Goal: Task Accomplishment & Management: Manage account settings

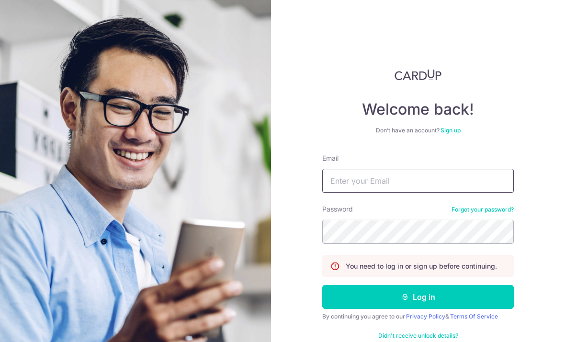
click at [410, 169] on input "Email" at bounding box center [418, 181] width 192 height 24
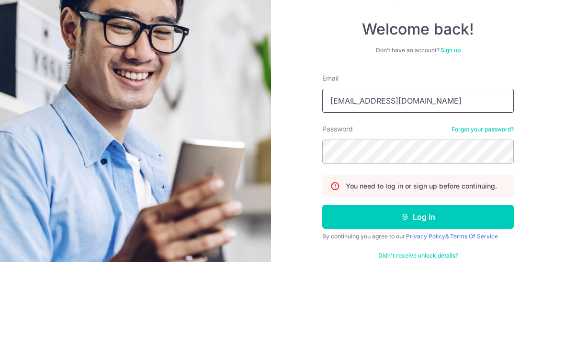
type input "Kohphilo@gmail.com"
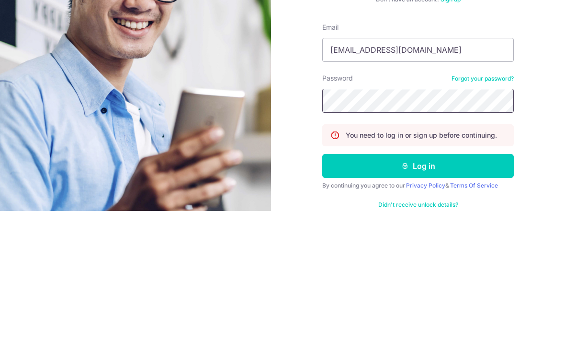
click at [418, 285] on button "Log in" at bounding box center [418, 297] width 192 height 24
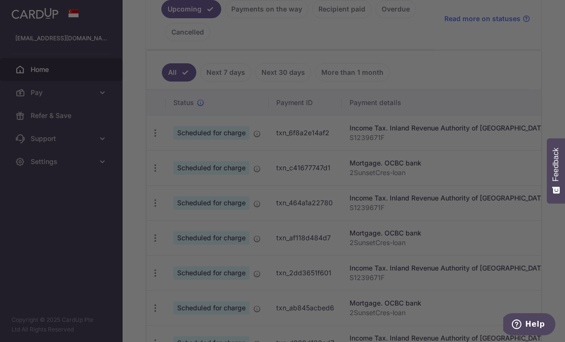
scroll to position [229, 0]
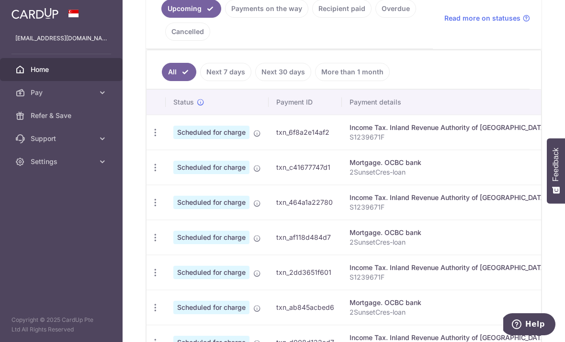
click at [150, 137] on icon "button" at bounding box center [155, 132] width 10 height 10
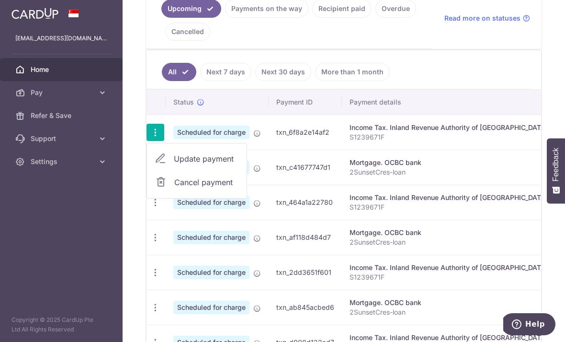
click at [174, 164] on span "Update payment" at bounding box center [206, 158] width 65 height 11
radio input "true"
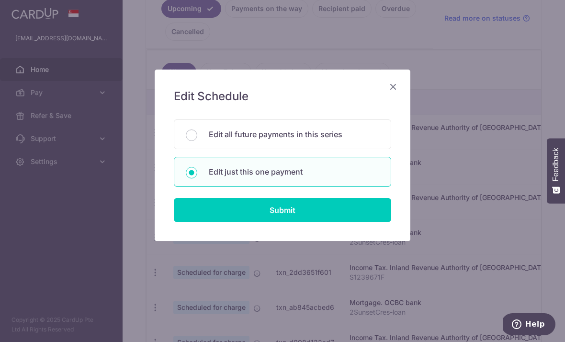
click at [196, 135] on input "Edit all future payments in this series" at bounding box center [191, 134] width 11 height 11
radio input "true"
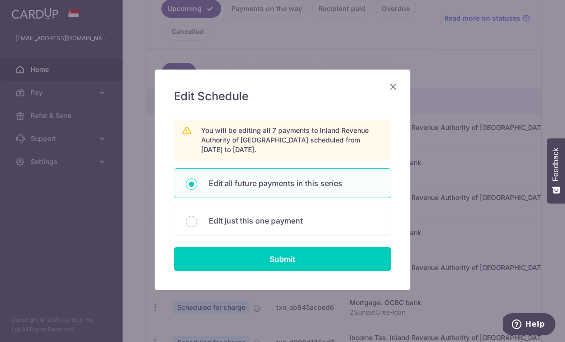
click at [301, 260] on input "Submit" at bounding box center [283, 259] width 218 height 24
radio input "true"
type input "7,466.82"
type input "S1239671F"
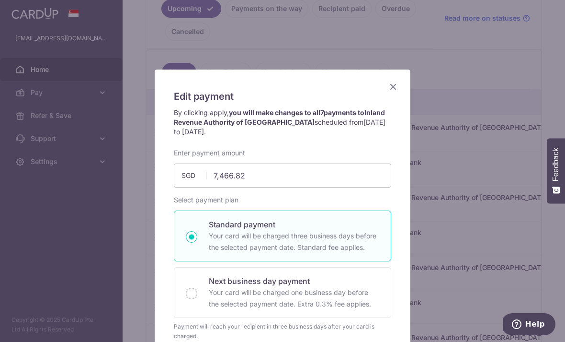
scroll to position [0, 0]
click at [395, 81] on icon "Close" at bounding box center [393, 86] width 11 height 12
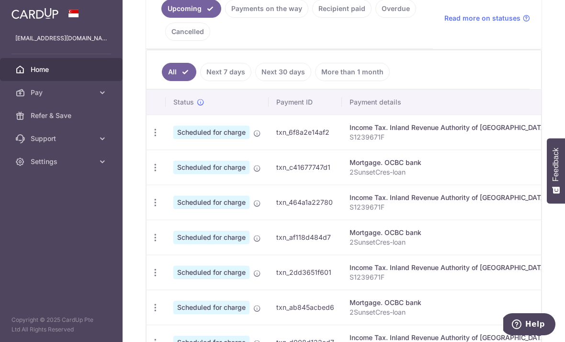
click at [0, 0] on icon "button" at bounding box center [0, 0] width 0 height 0
click at [104, 167] on link "Settings" at bounding box center [61, 161] width 123 height 23
click at [66, 183] on span "Account" at bounding box center [62, 185] width 63 height 10
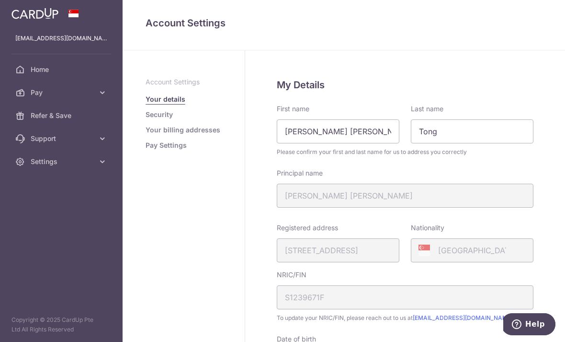
click at [146, 150] on link "Pay Settings" at bounding box center [166, 145] width 41 height 10
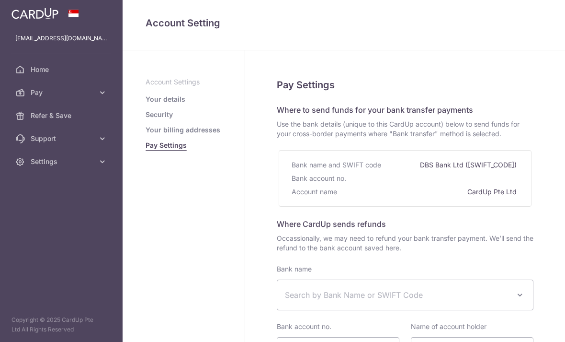
select select
click at [0, 0] on icon "button" at bounding box center [0, 0] width 0 height 0
click at [52, 96] on span "Pay" at bounding box center [62, 93] width 63 height 10
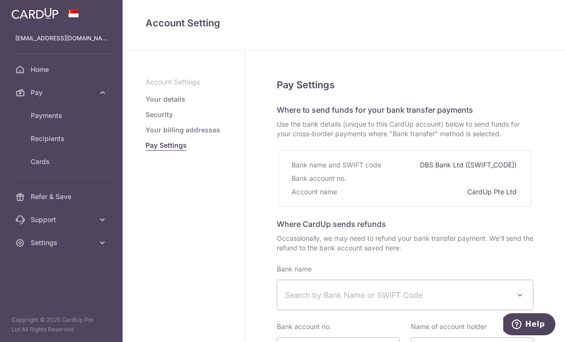
click at [57, 160] on span "Cards" at bounding box center [62, 162] width 63 height 10
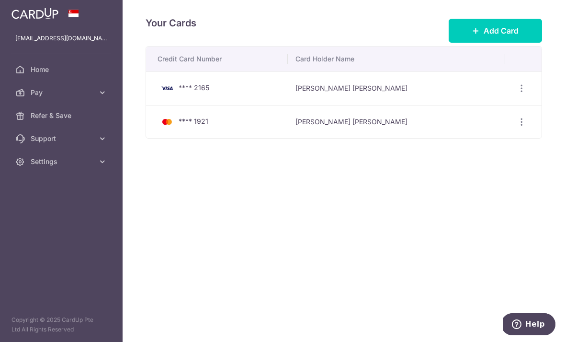
click at [516, 36] on span "Add Card" at bounding box center [501, 30] width 35 height 11
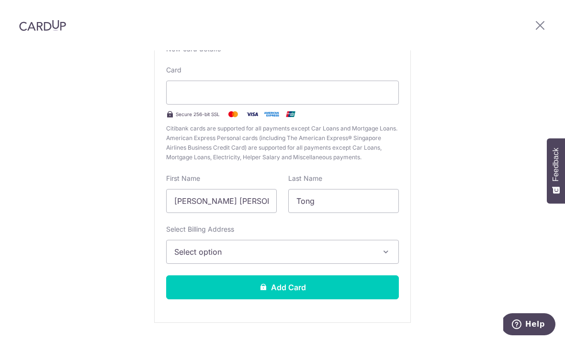
scroll to position [84, 0]
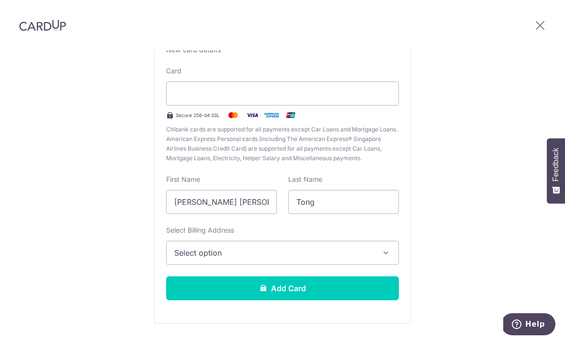
click at [384, 248] on icon "button" at bounding box center [386, 253] width 10 height 10
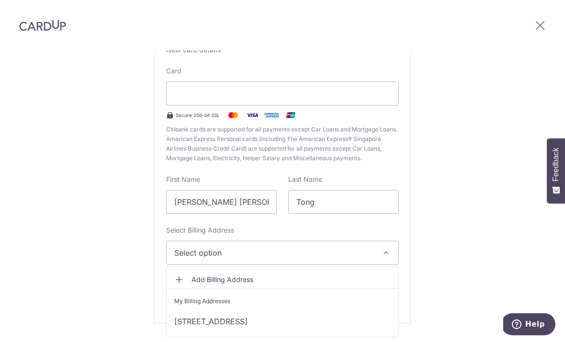
click at [291, 309] on link "2 Sunset Crescent, Singapore, Singapore-597491" at bounding box center [283, 320] width 232 height 23
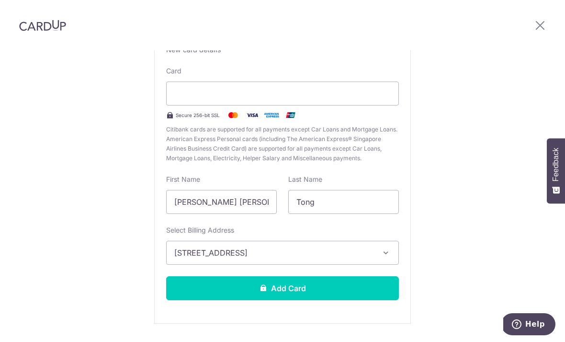
click at [309, 276] on button "Add Card" at bounding box center [282, 288] width 233 height 24
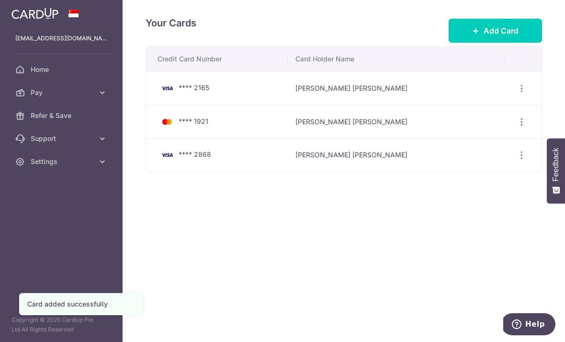
click at [519, 93] on icon "button" at bounding box center [522, 88] width 10 height 10
click at [474, 144] on span "Delete" at bounding box center [489, 137] width 65 height 11
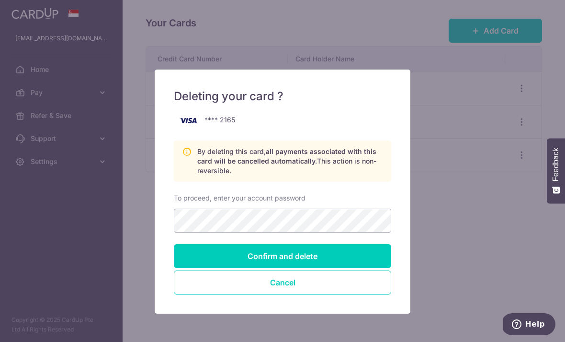
click at [328, 254] on input "Confirm and delete" at bounding box center [283, 256] width 218 height 24
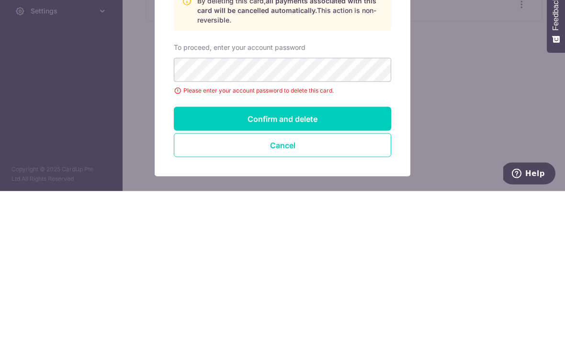
scroll to position [31, 0]
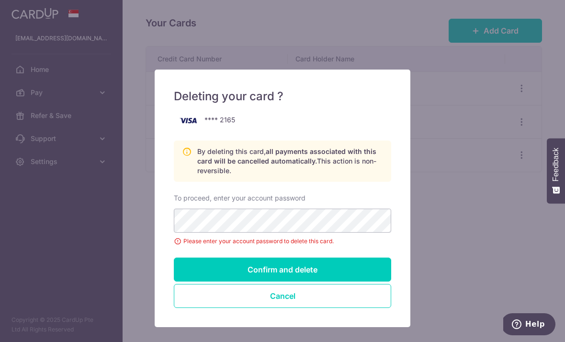
click at [304, 297] on button "Cancel" at bounding box center [283, 296] width 218 height 24
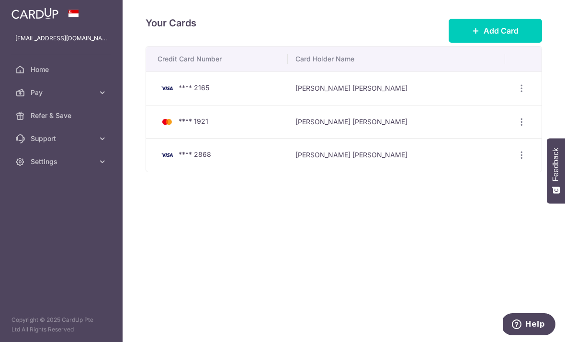
click at [0, 0] on icon "button" at bounding box center [0, 0] width 0 height 0
click at [58, 69] on span "Home" at bounding box center [62, 70] width 63 height 10
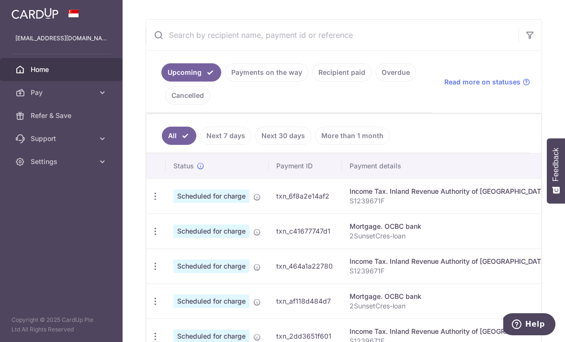
scroll to position [169, 0]
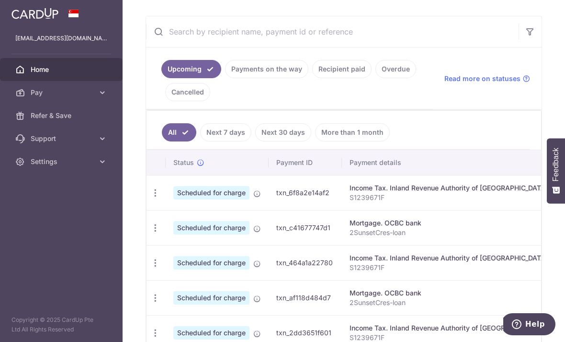
click at [147, 202] on div "Update payment Cancel payment" at bounding box center [156, 193] width 18 height 18
click at [150, 198] on icon "button" at bounding box center [155, 193] width 10 height 10
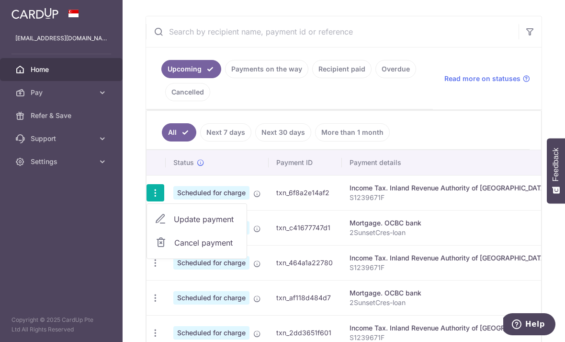
click at [174, 225] on span "Update payment" at bounding box center [206, 218] width 65 height 11
radio input "true"
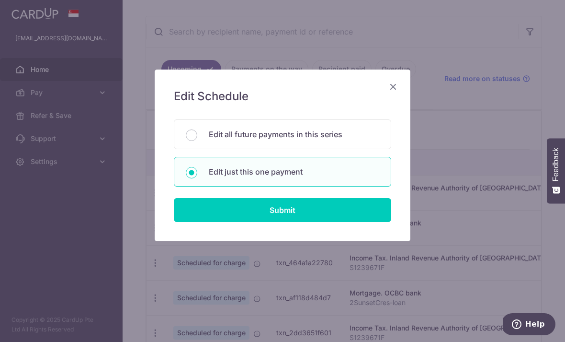
click at [197, 135] on input "Edit all future payments in this series" at bounding box center [191, 134] width 11 height 11
radio input "true"
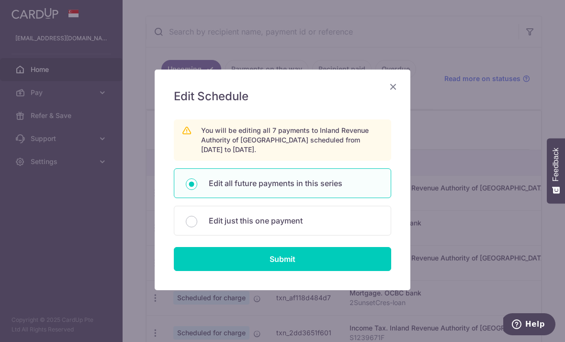
click at [306, 262] on input "Submit" at bounding box center [283, 259] width 218 height 24
radio input "true"
type input "7,466.82"
type input "S1239671F"
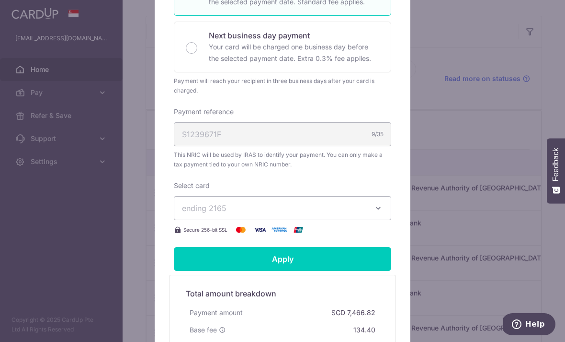
scroll to position [246, 0]
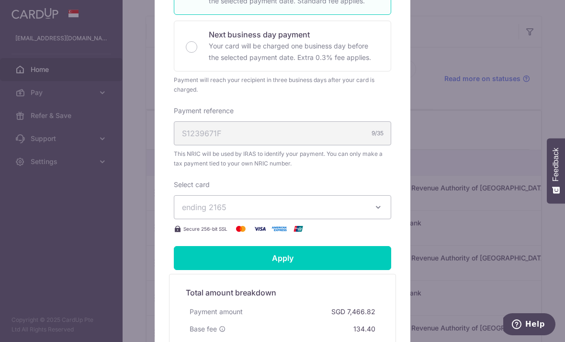
click at [385, 205] on button "ending 2165" at bounding box center [283, 207] width 218 height 24
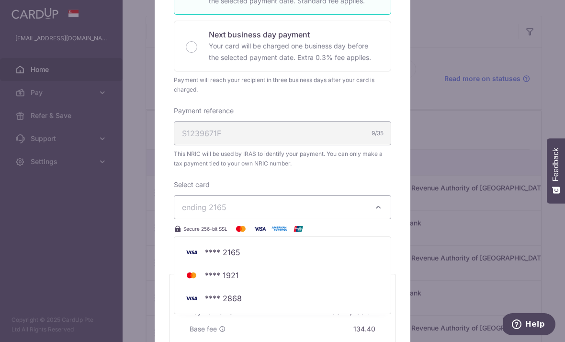
click at [252, 298] on span "**** 2868" at bounding box center [282, 297] width 201 height 11
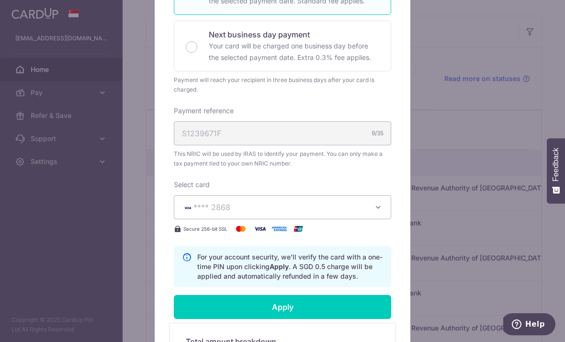
click at [301, 308] on input "Apply" at bounding box center [283, 307] width 218 height 24
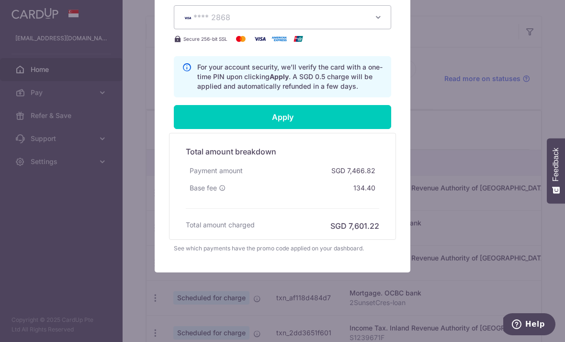
scroll to position [438, 0]
type input "Successfully Applied"
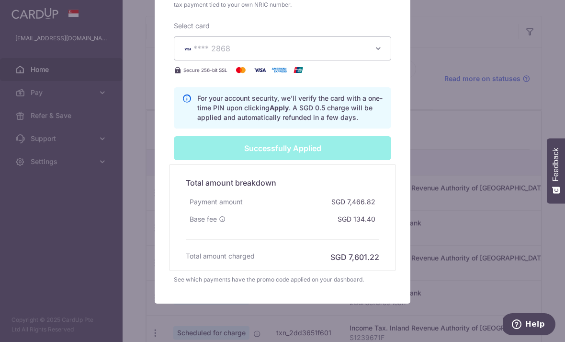
click at [225, 218] on icon at bounding box center [222, 219] width 7 height 7
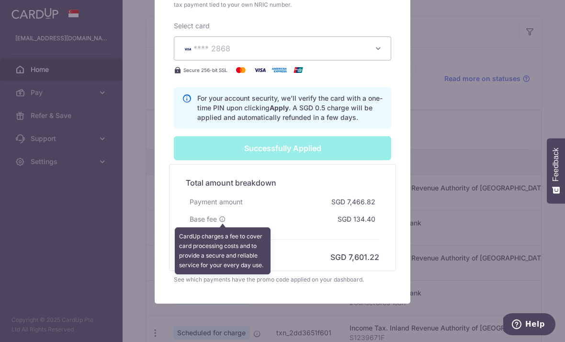
click at [322, 196] on div "Payment amount SGD 7,466.82" at bounding box center [283, 201] width 194 height 17
click at [332, 194] on div "SGD 7,466.82" at bounding box center [354, 201] width 52 height 17
click at [501, 155] on div "Edit payment By clicking apply, you will make changes to all 7 payments to Inla…" at bounding box center [282, 171] width 565 height 342
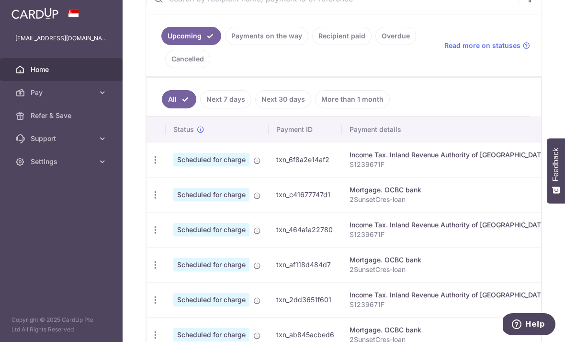
scroll to position [204, 0]
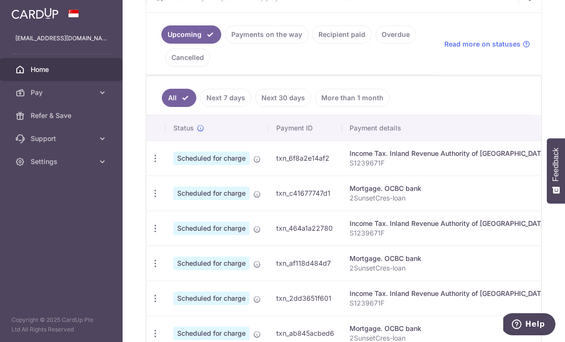
click at [253, 163] on icon at bounding box center [257, 159] width 8 height 8
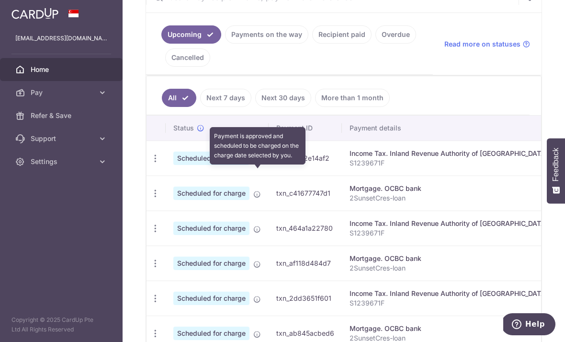
click at [253, 163] on icon at bounding box center [257, 159] width 8 height 8
click at [150, 163] on icon "button" at bounding box center [155, 158] width 10 height 10
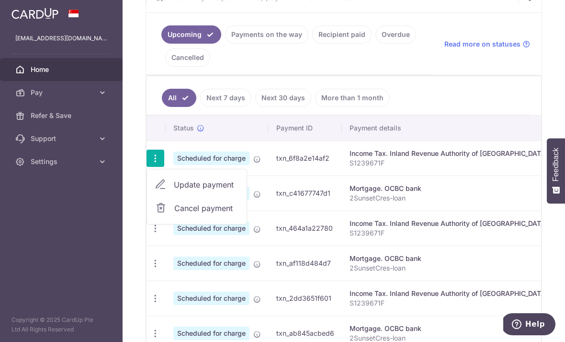
click at [174, 190] on span "Update payment" at bounding box center [206, 184] width 65 height 11
radio input "true"
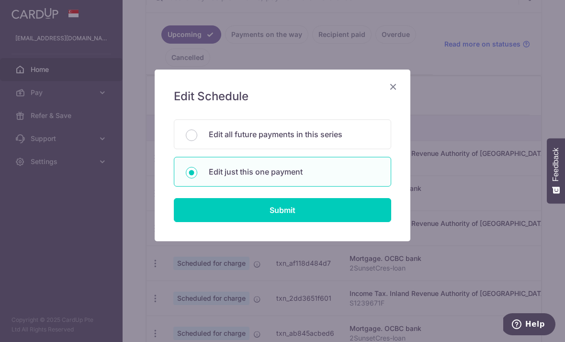
click at [338, 130] on p "Edit all future payments in this series" at bounding box center [294, 133] width 171 height 11
click at [197, 130] on input "Edit all future payments in this series" at bounding box center [191, 134] width 11 height 11
radio input "true"
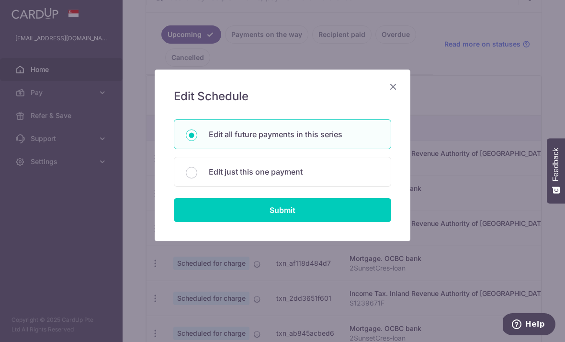
click at [301, 212] on input "Submit" at bounding box center [283, 210] width 218 height 24
radio input "true"
type input "7,466.82"
type input "S1239671F"
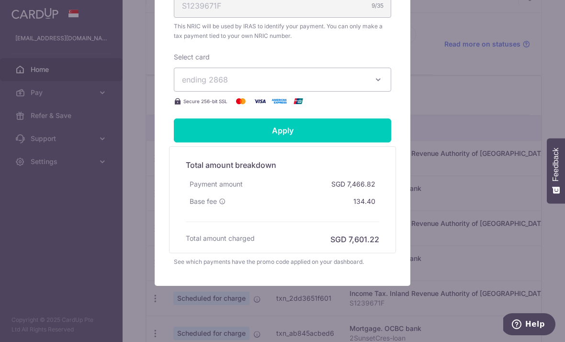
scroll to position [382, 0]
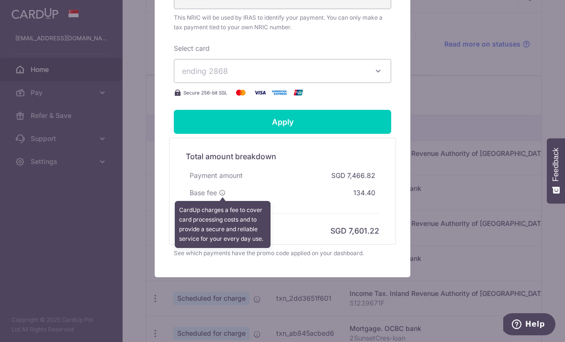
click at [224, 192] on icon at bounding box center [222, 192] width 7 height 7
click at [305, 193] on div "Base fee CardUp charges a fee to cover card processing costs and to provide a s…" at bounding box center [283, 192] width 194 height 17
click at [322, 205] on div "Total amount breakdown Payment amount SGD 7,466.82 Base fee CardUp charges a fe…" at bounding box center [282, 191] width 203 height 91
click at [392, 139] on div "Total amount breakdown Payment amount SGD 7,466.82 Base fee CardUp charges a fe…" at bounding box center [282, 190] width 227 height 107
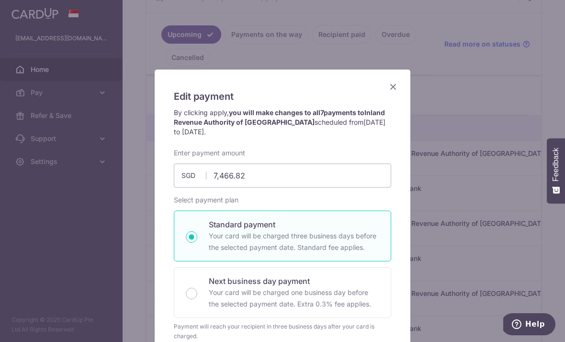
scroll to position [0, 0]
click at [394, 82] on icon "Close" at bounding box center [393, 86] width 11 height 12
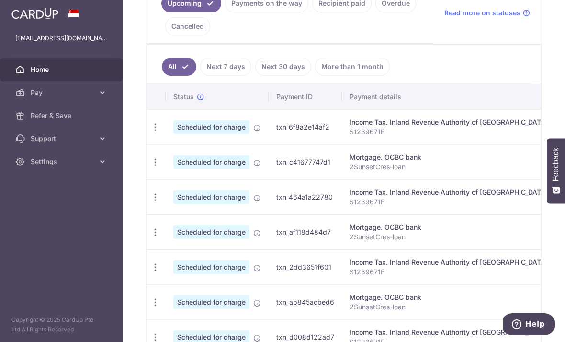
scroll to position [240, 0]
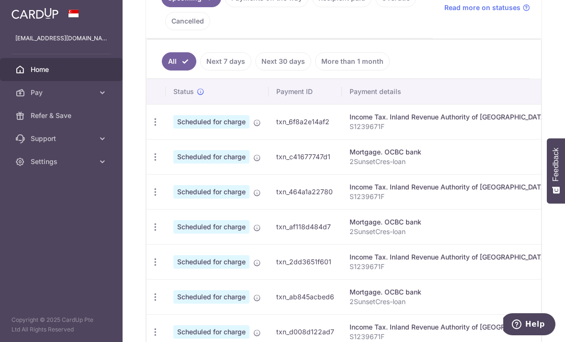
click at [150, 127] on icon "button" at bounding box center [155, 122] width 10 height 10
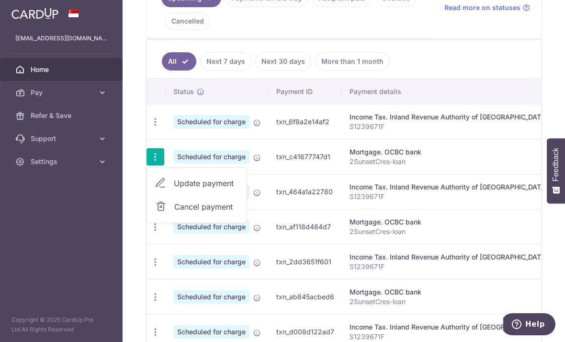
click at [174, 189] on span "Update payment" at bounding box center [206, 182] width 65 height 11
radio input "true"
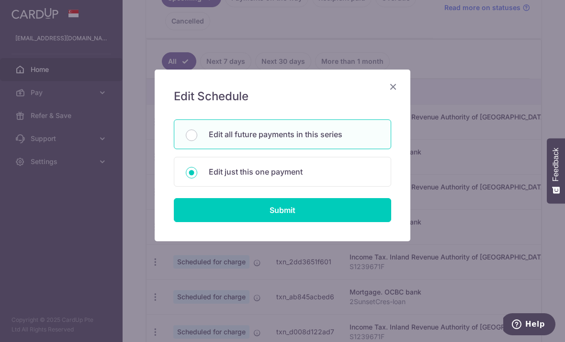
click at [294, 135] on p "Edit all future payments in this series" at bounding box center [294, 133] width 171 height 11
click at [197, 135] on input "Edit all future payments in this series" at bounding box center [191, 134] width 11 height 11
radio input "true"
click at [302, 211] on input "Submit" at bounding box center [283, 210] width 218 height 24
type input "48,303.00"
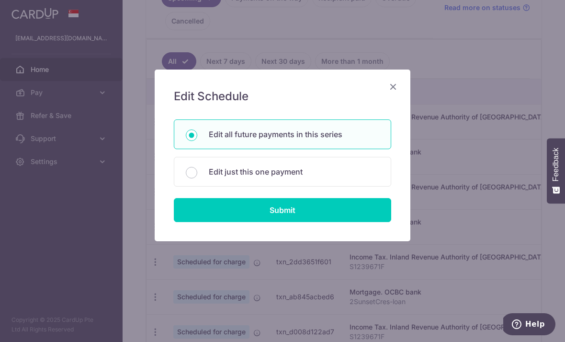
radio input "true"
type input "2SunsetCres-loan"
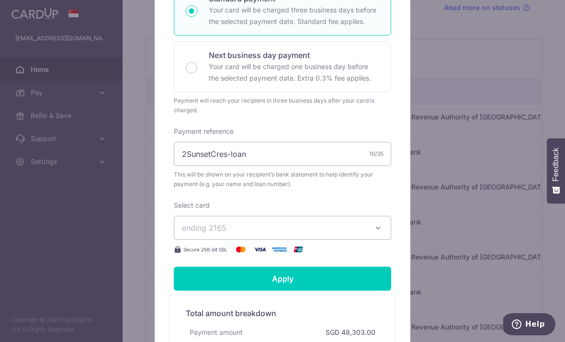
scroll to position [217, 0]
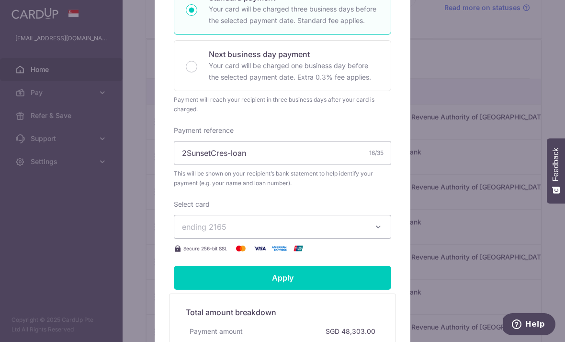
click at [381, 228] on icon "button" at bounding box center [379, 227] width 10 height 10
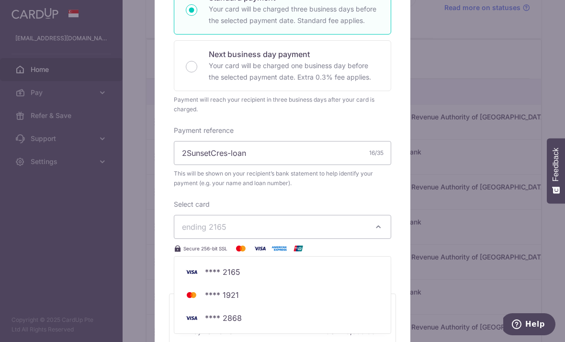
click at [240, 321] on span "**** 2868" at bounding box center [223, 317] width 37 height 11
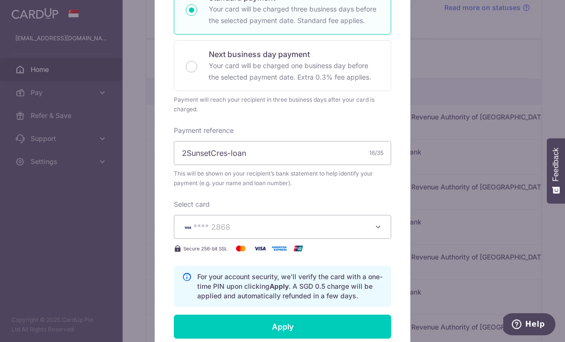
click at [302, 322] on input "Apply" at bounding box center [283, 326] width 218 height 24
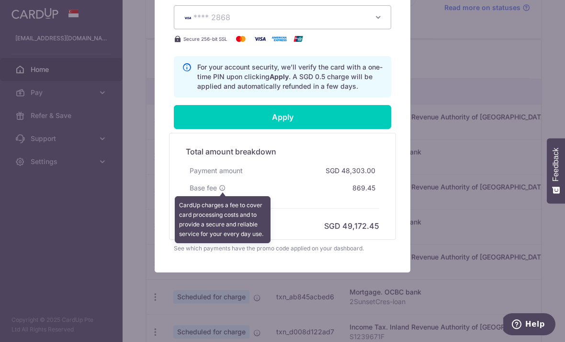
scroll to position [426, 0]
type input "Successfully Applied"
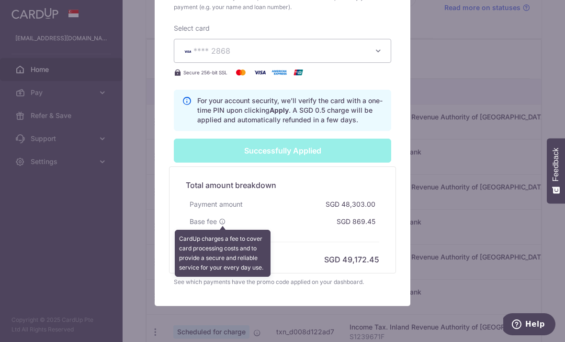
click at [494, 154] on div "Edit payment By clicking apply, you will make changes to all 7 payments to OCBC…" at bounding box center [282, 171] width 565 height 342
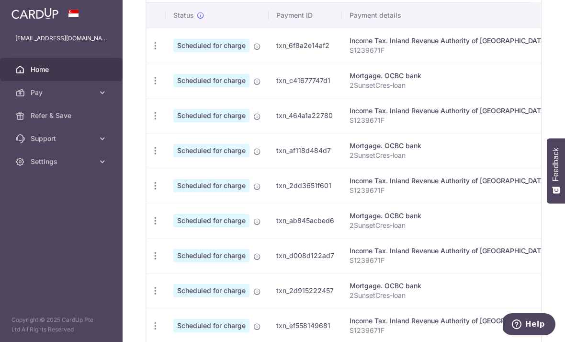
scroll to position [324, 0]
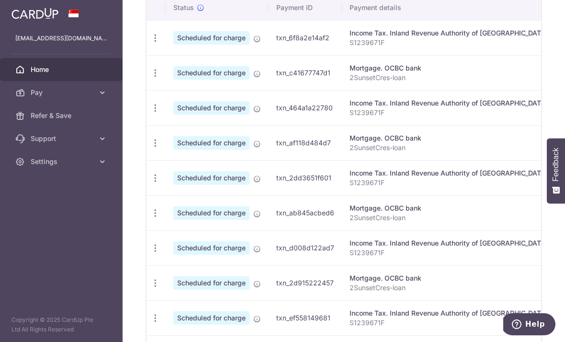
click at [150, 43] on icon "button" at bounding box center [155, 38] width 10 height 10
click at [174, 280] on span "Update payment" at bounding box center [206, 273] width 65 height 11
radio input "true"
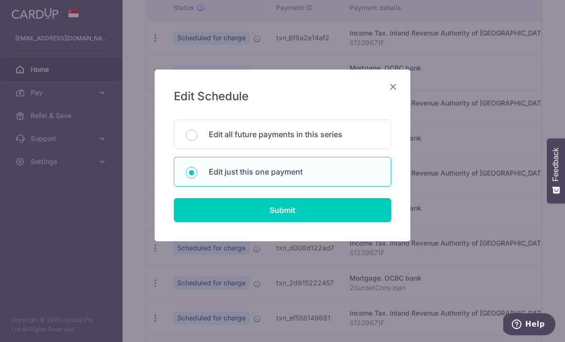
click at [320, 214] on input "Submit" at bounding box center [283, 210] width 218 height 24
radio input "true"
type input "7,466.82"
type input "15/12/2025"
type input "S1239671F"
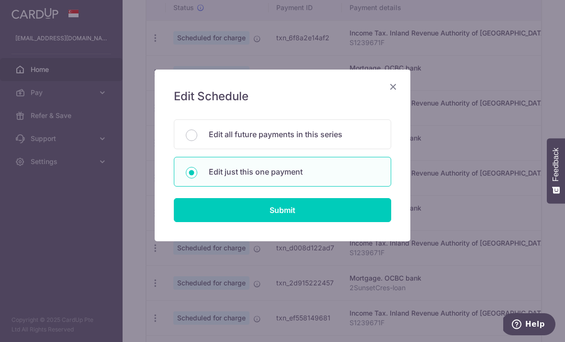
type input "OCBC18"
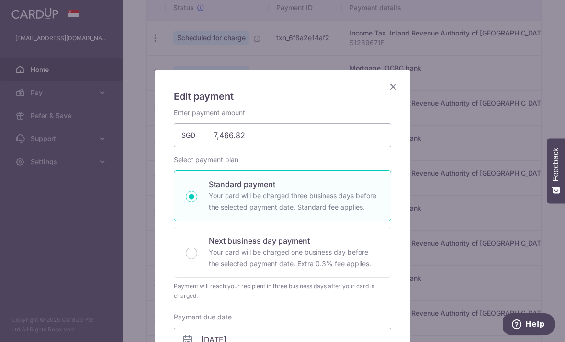
scroll to position [0, 0]
click at [397, 85] on icon "Close" at bounding box center [393, 86] width 11 height 12
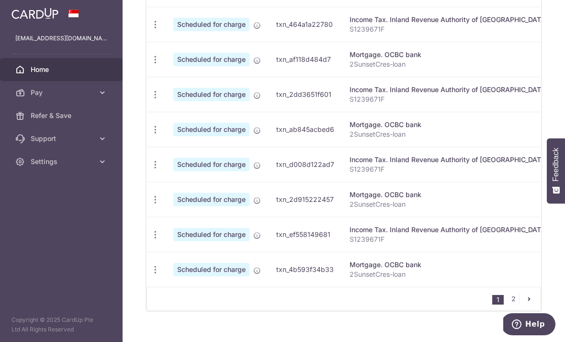
scroll to position [407, 0]
click at [174, 301] on span "Update payment" at bounding box center [206, 295] width 65 height 11
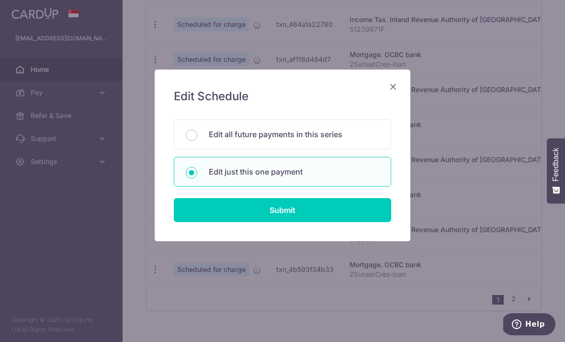
click at [311, 210] on input "Submit" at bounding box center [283, 210] width 218 height 24
type input "48,303.00"
radio input "true"
type input "30/01/2026"
type input "2SunsetCres-loan"
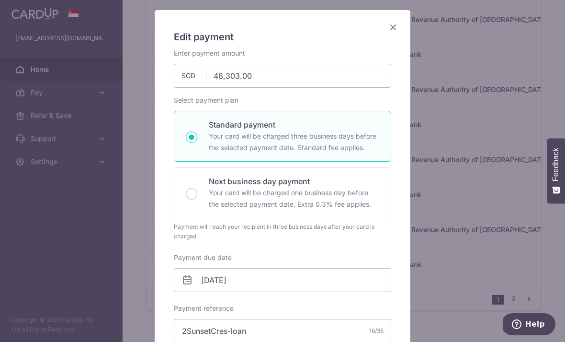
scroll to position [57, 0]
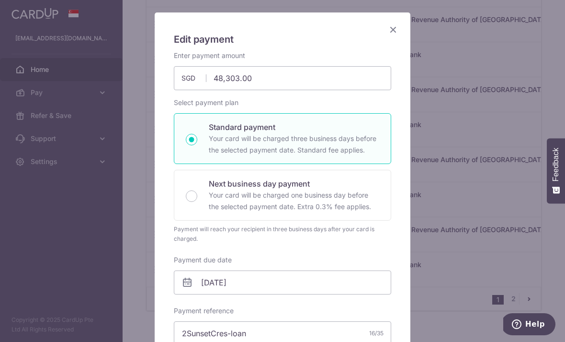
click at [394, 30] on icon "Close" at bounding box center [393, 29] width 11 height 12
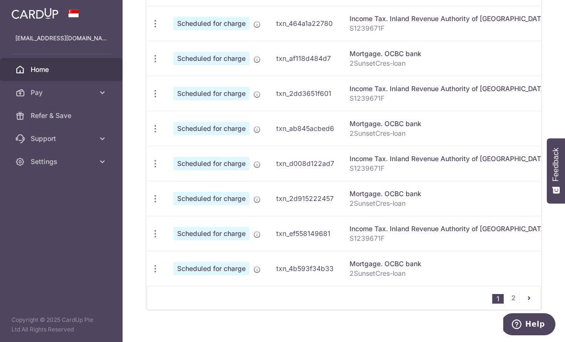
scroll to position [407, 0]
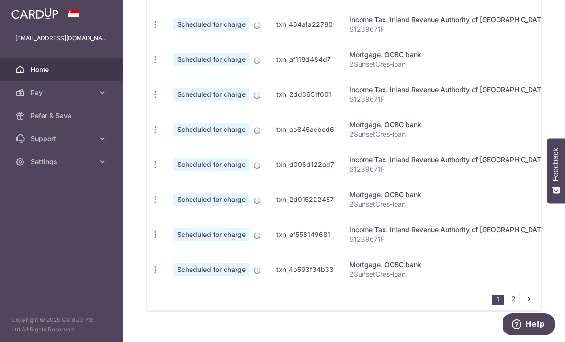
click at [541, 319] on button "Help" at bounding box center [529, 324] width 54 height 22
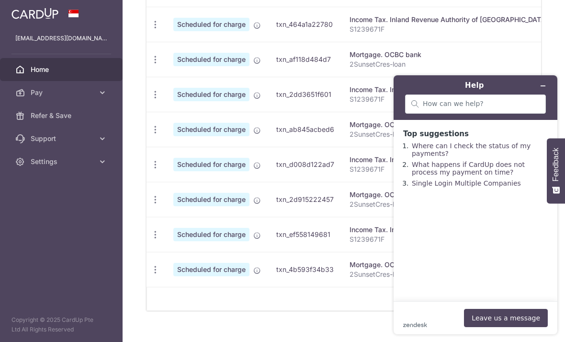
click at [311, 310] on div "1 2" at bounding box center [344, 298] width 395 height 24
click at [350, 279] on p "2SunsetCres-loan" at bounding box center [449, 274] width 198 height 10
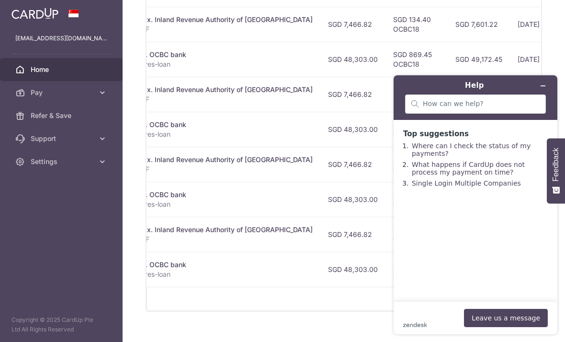
scroll to position [0, 235]
click at [547, 92] on button "Minimise widget" at bounding box center [543, 85] width 15 height 13
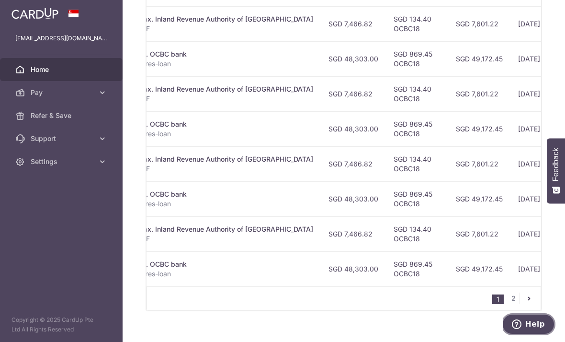
scroll to position [407, 0]
click at [515, 307] on nav "1 2" at bounding box center [516, 298] width 48 height 23
click at [516, 304] on link "2" at bounding box center [513, 298] width 11 height 11
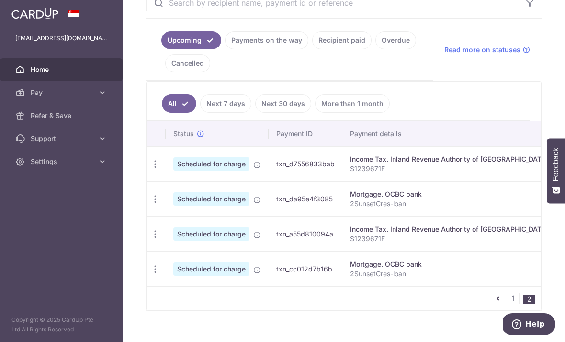
scroll to position [197, 0]
click at [528, 323] on span "Help" at bounding box center [536, 324] width 20 height 9
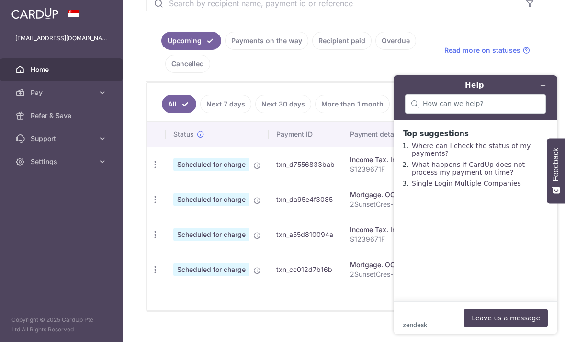
click at [549, 85] on button "Minimise widget" at bounding box center [543, 85] width 15 height 13
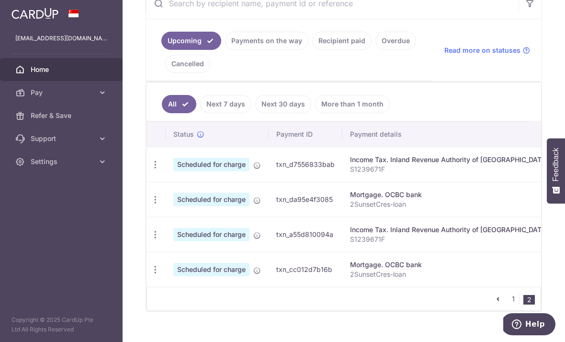
click at [0, 0] on icon "button" at bounding box center [0, 0] width 0 height 0
click at [68, 158] on span "Settings" at bounding box center [62, 162] width 63 height 10
click at [53, 211] on span "Logout" at bounding box center [62, 208] width 63 height 10
